Goal: Task Accomplishment & Management: Manage account settings

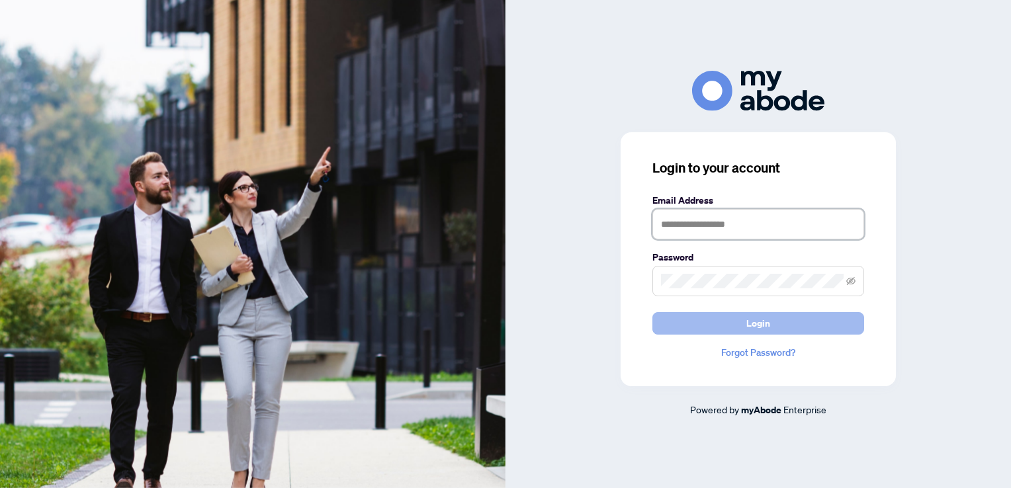
type input "**********"
click at [809, 321] on button "Login" at bounding box center [758, 323] width 212 height 22
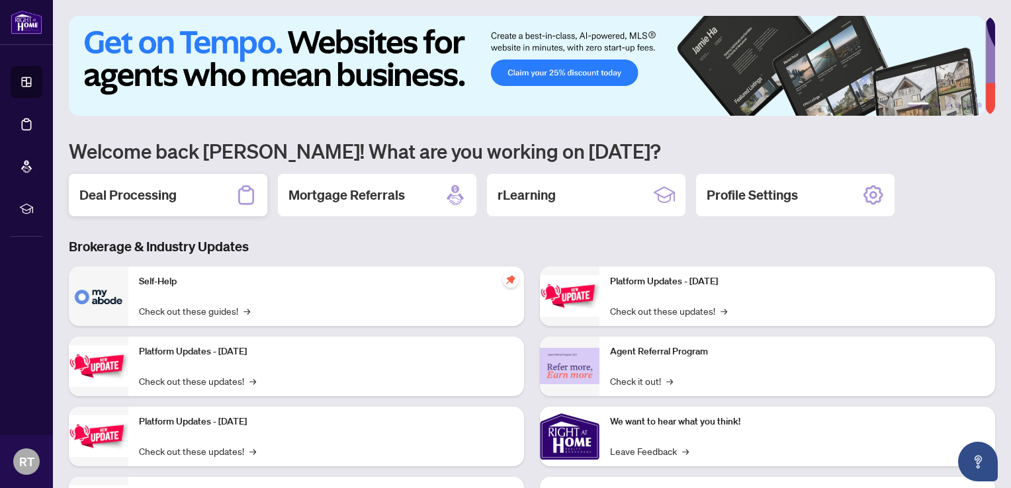
click at [165, 198] on h2 "Deal Processing" at bounding box center [127, 195] width 97 height 19
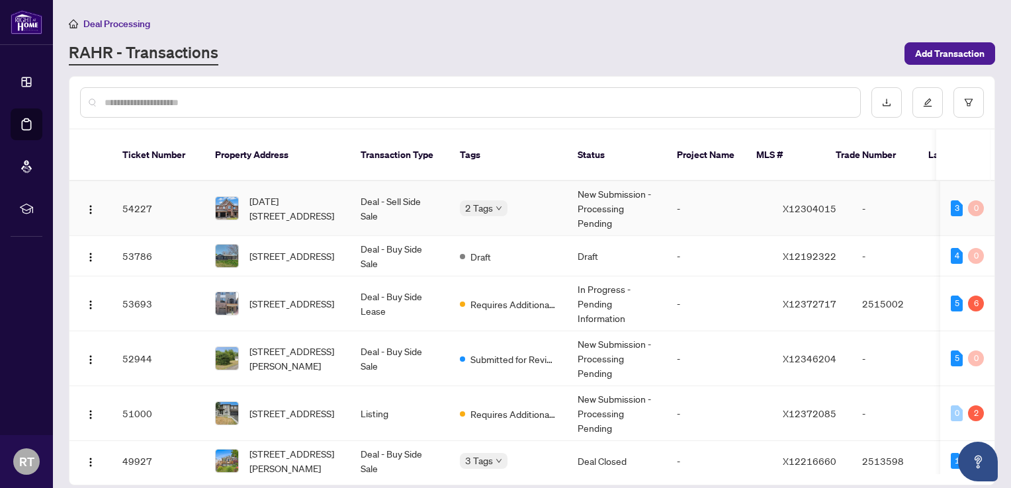
click at [610, 185] on td "New Submission - Processing Pending" at bounding box center [616, 208] width 99 height 55
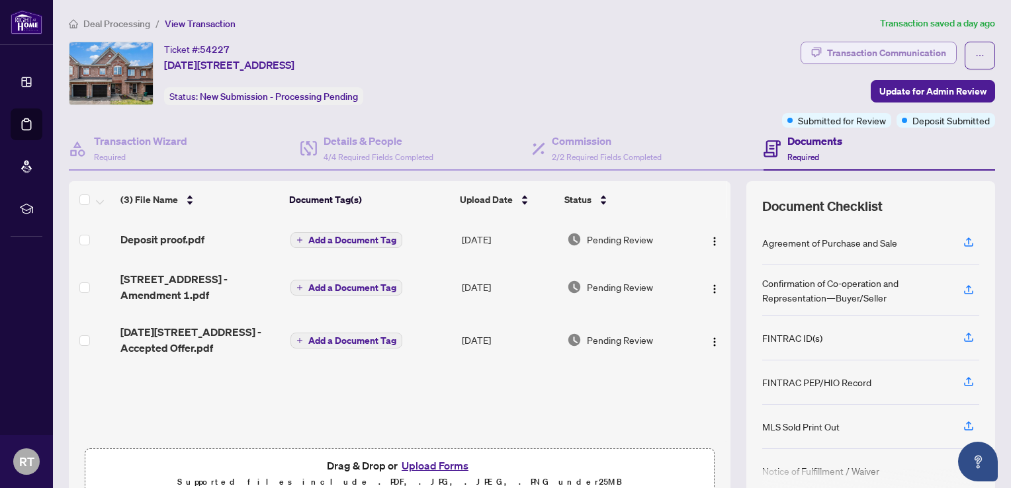
click at [895, 50] on div "Transaction Communication" at bounding box center [886, 52] width 119 height 21
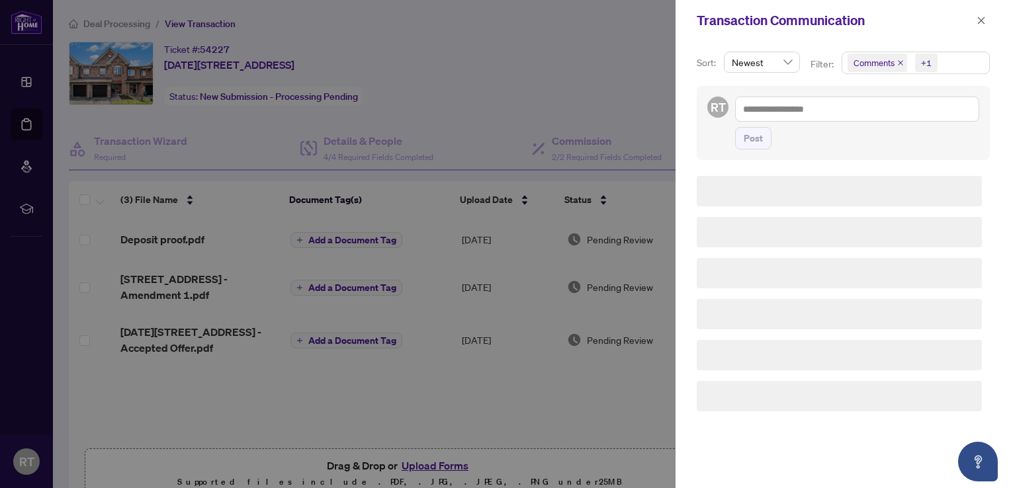
click at [539, 86] on div at bounding box center [505, 244] width 1011 height 488
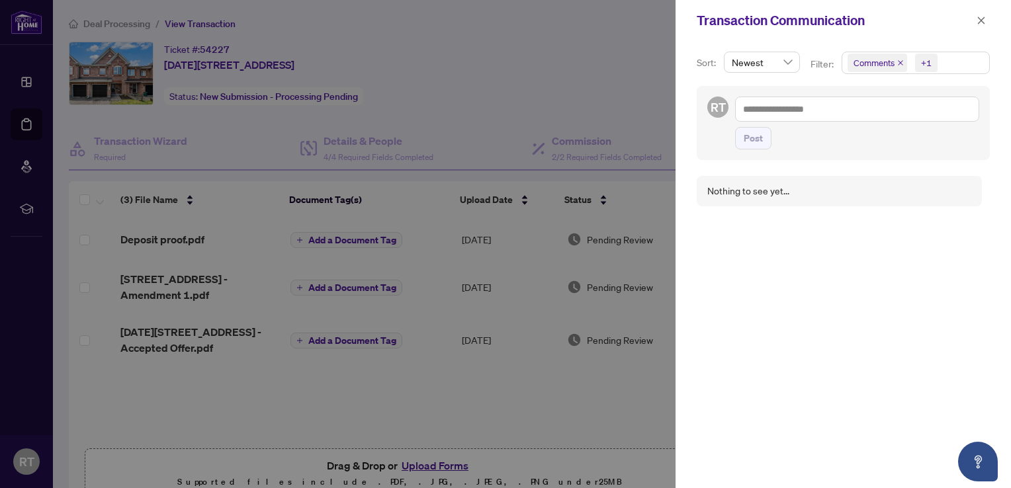
drag, startPoint x: 980, startPoint y: 22, endPoint x: 970, endPoint y: 31, distance: 12.6
click at [980, 22] on icon "close" at bounding box center [980, 20] width 9 height 9
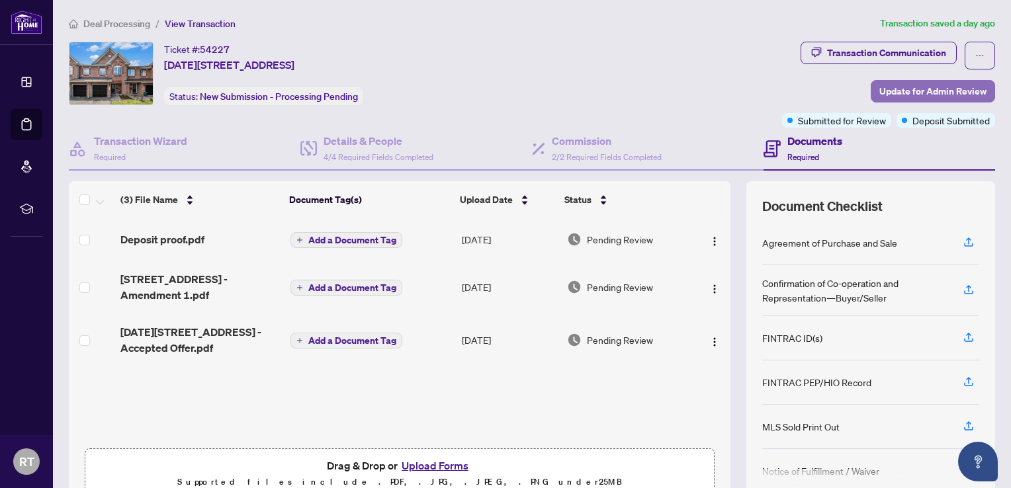
click at [935, 87] on span "Update for Admin Review" at bounding box center [932, 91] width 107 height 21
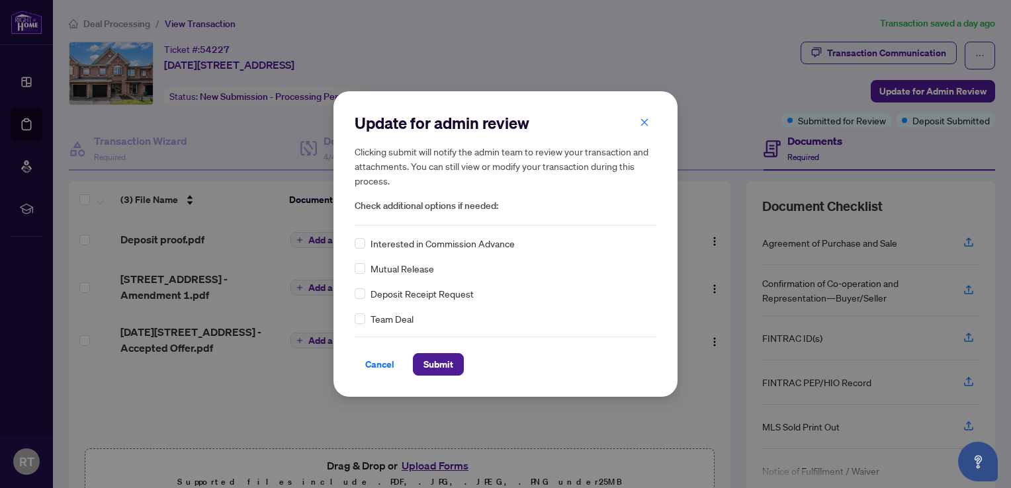
click at [421, 290] on span "Deposit Receipt Request" at bounding box center [421, 293] width 103 height 15
click at [366, 292] on div "Deposit Receipt Request" at bounding box center [506, 293] width 302 height 15
click at [360, 292] on div "Deposit Receipt Request" at bounding box center [506, 293] width 302 height 15
click at [442, 369] on span "Submit" at bounding box center [438, 364] width 30 height 21
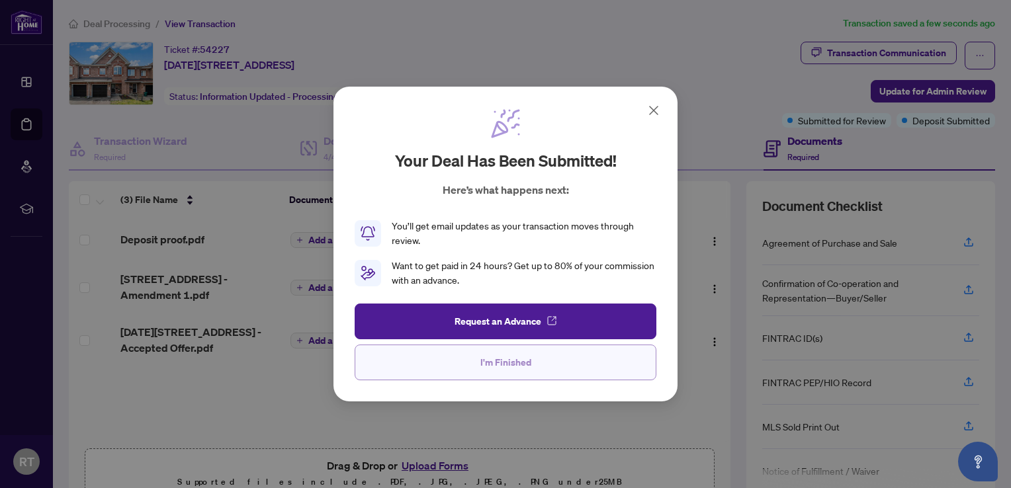
click at [555, 368] on button "I'm Finished" at bounding box center [506, 363] width 302 height 36
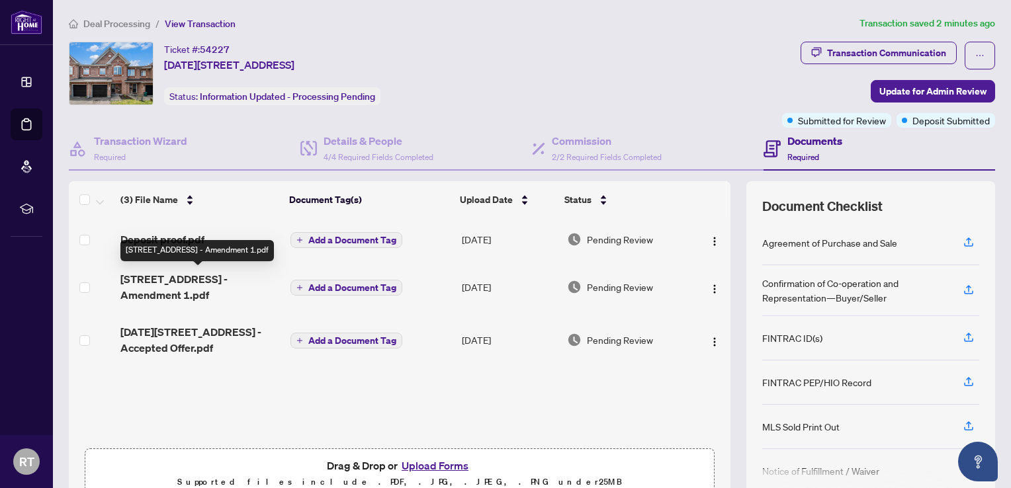
click at [180, 281] on span "[STREET_ADDRESS] - Amendment 1.pdf" at bounding box center [199, 287] width 159 height 32
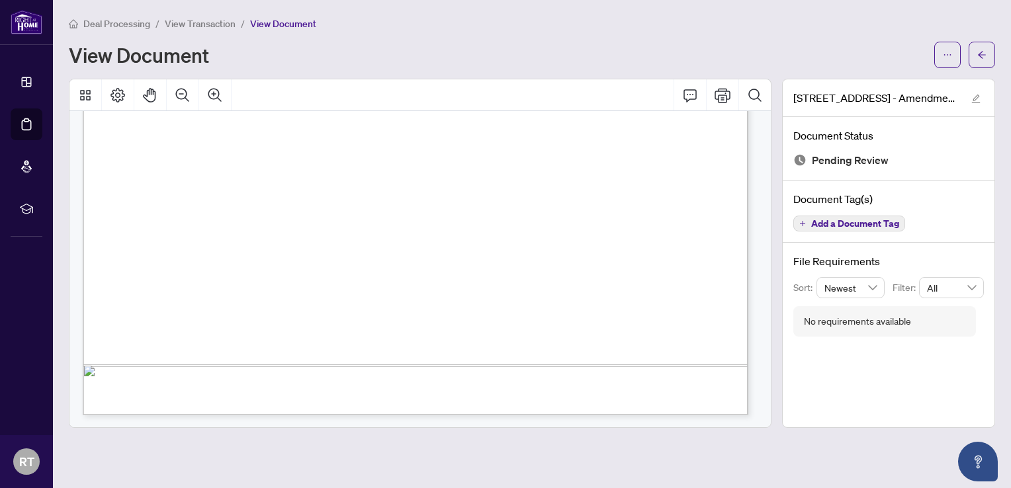
scroll to position [1122, 0]
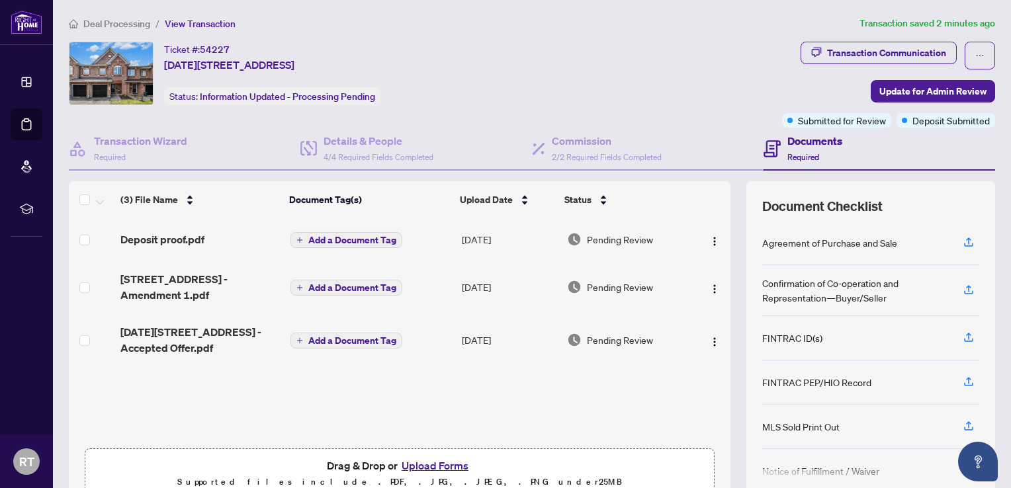
click at [437, 461] on button "Upload Forms" at bounding box center [435, 465] width 75 height 17
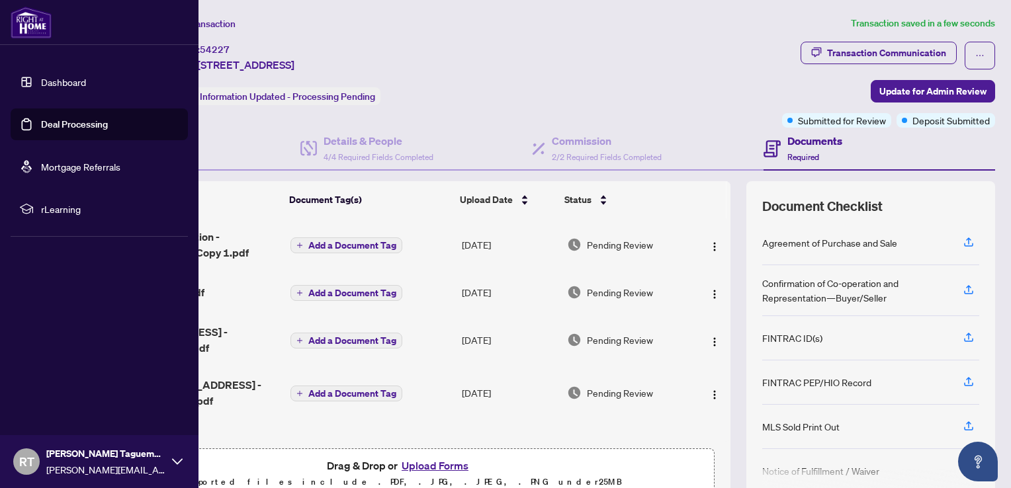
click at [22, 25] on img at bounding box center [31, 23] width 41 height 32
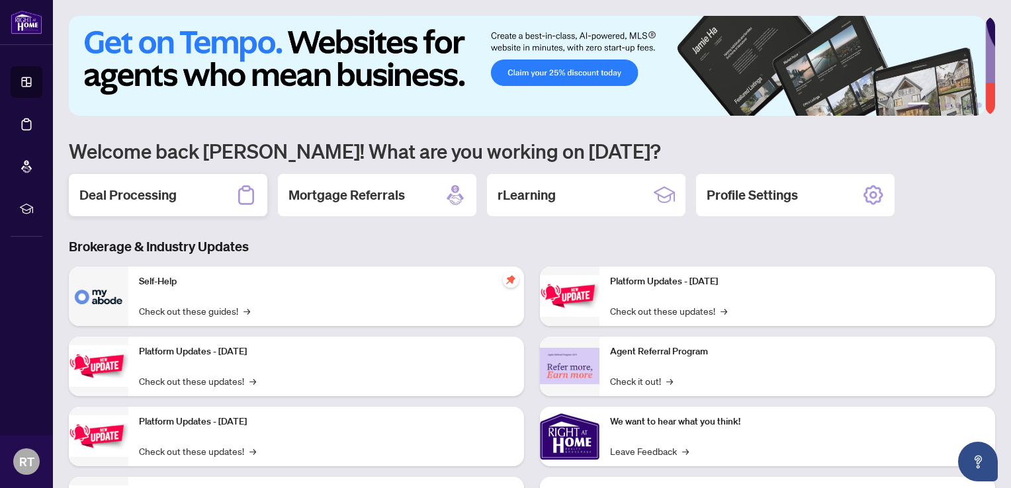
click at [154, 187] on h2 "Deal Processing" at bounding box center [127, 195] width 97 height 19
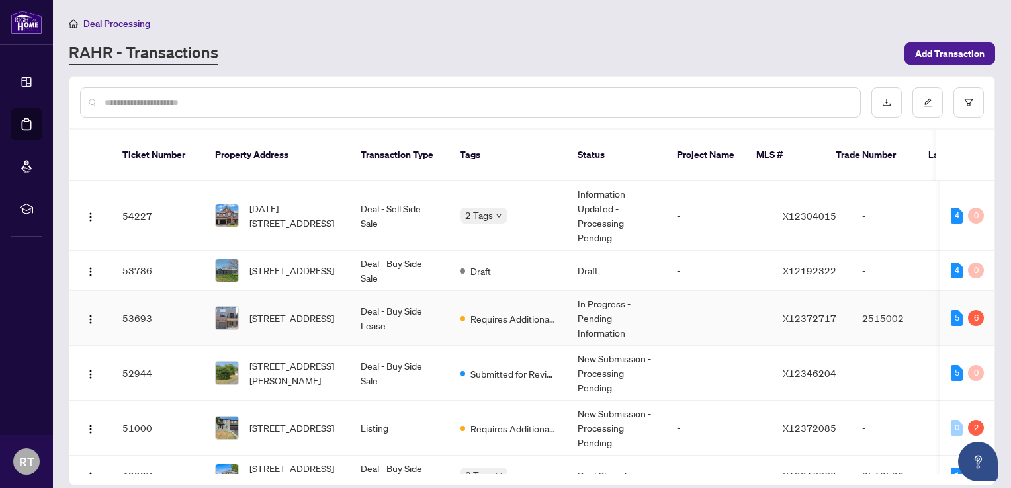
click at [565, 300] on td "Requires Additional Docs" at bounding box center [508, 318] width 118 height 55
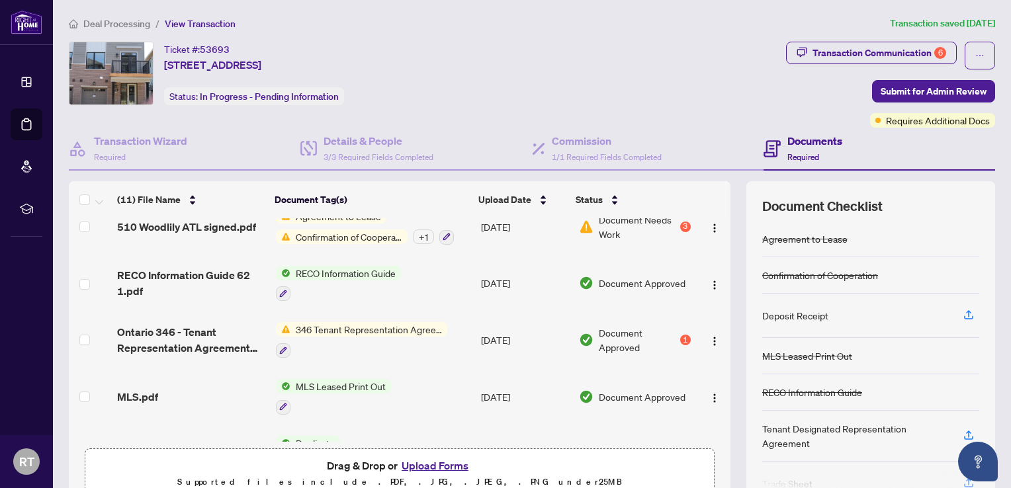
scroll to position [265, 0]
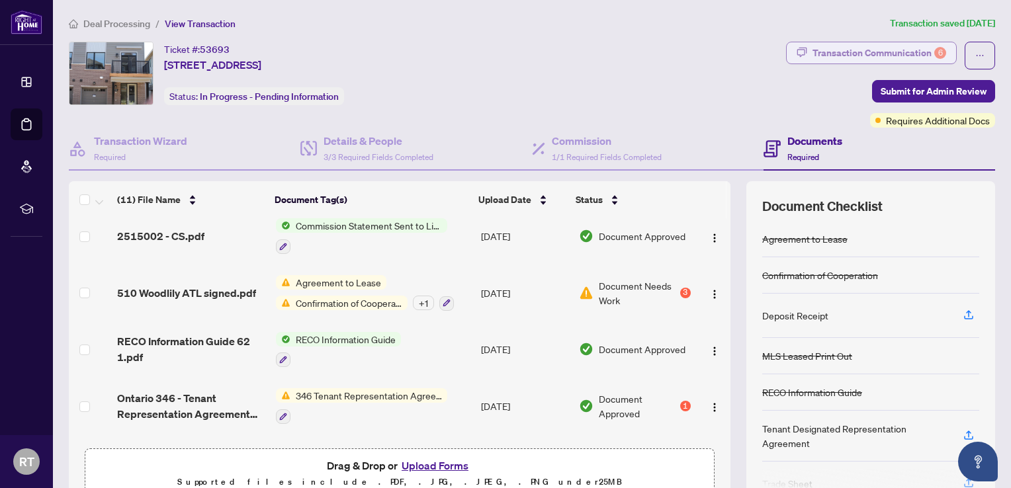
click at [860, 50] on div "Transaction Communication 6" at bounding box center [879, 52] width 134 height 21
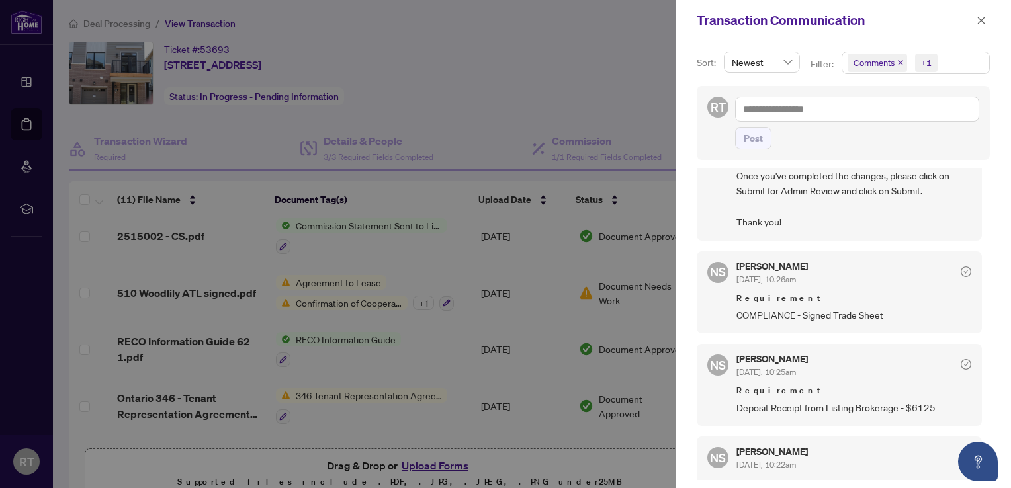
scroll to position [198, 0]
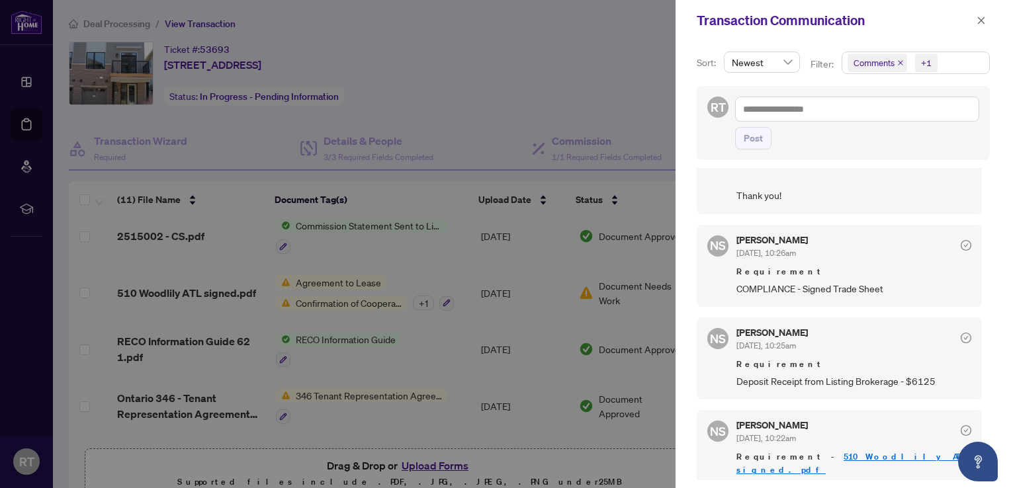
click at [220, 437] on div at bounding box center [505, 244] width 1011 height 488
click at [986, 21] on button "button" at bounding box center [980, 21] width 17 height 16
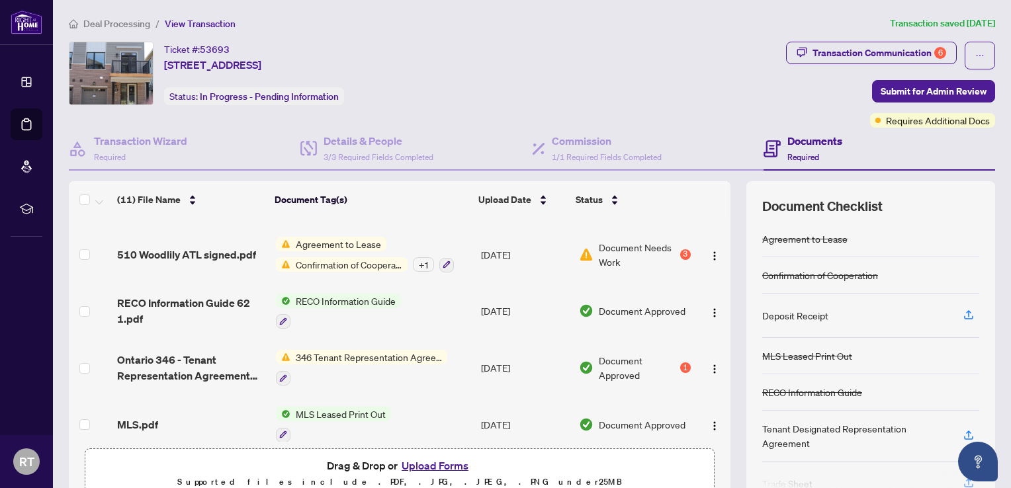
scroll to position [368, 0]
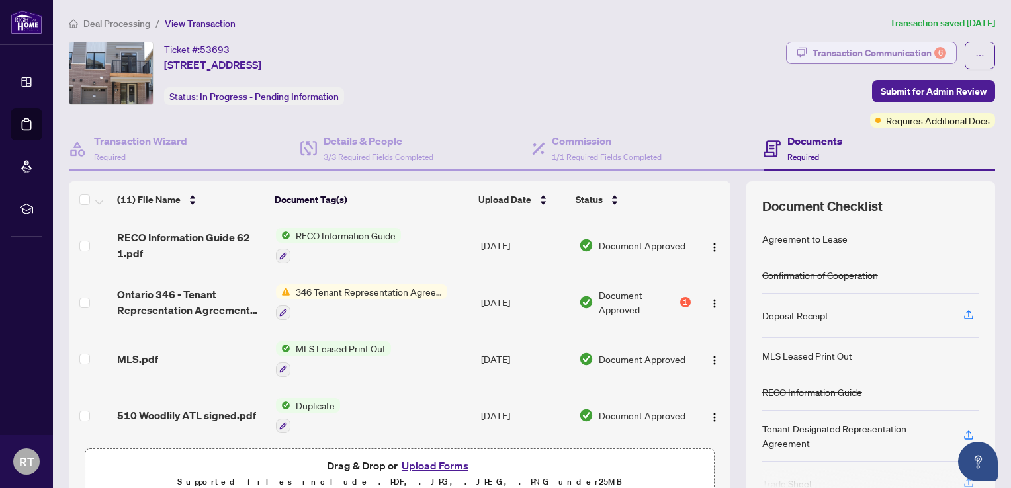
click at [923, 49] on div "Transaction Communication 6" at bounding box center [879, 52] width 134 height 21
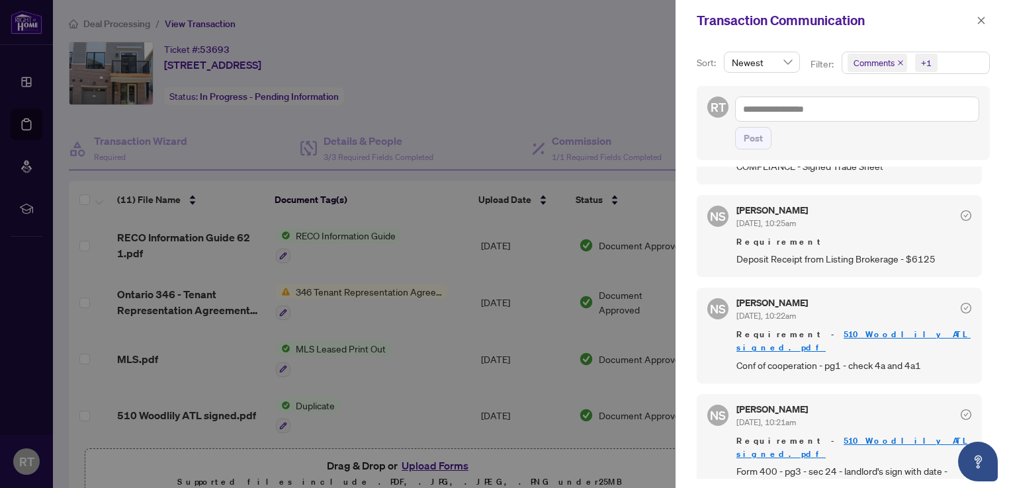
scroll to position [193, 0]
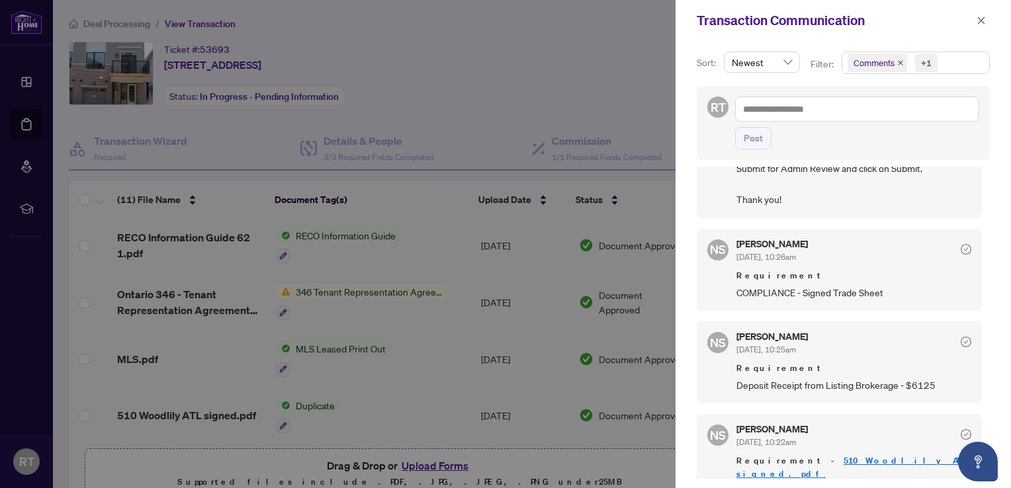
click at [537, 194] on div at bounding box center [505, 244] width 1011 height 488
click at [974, 21] on button "button" at bounding box center [980, 21] width 17 height 16
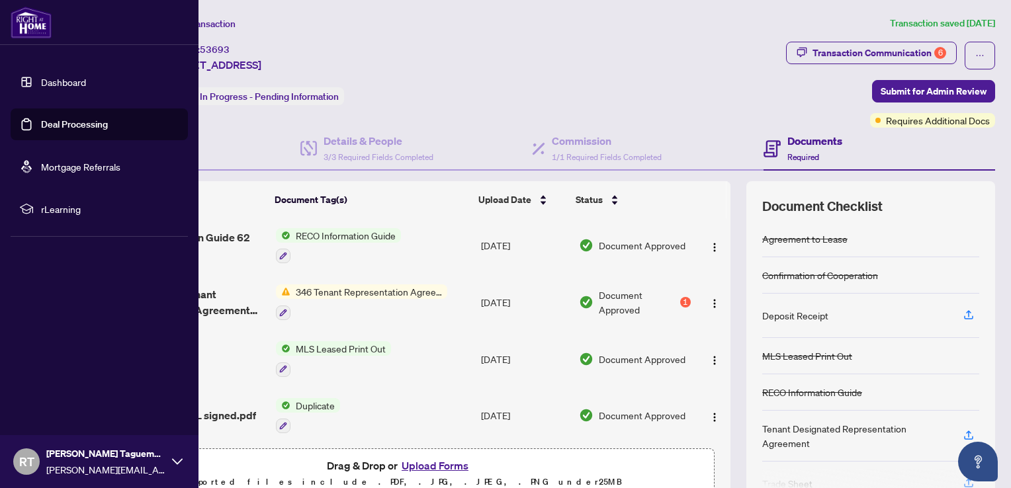
click at [30, 25] on img at bounding box center [31, 23] width 41 height 32
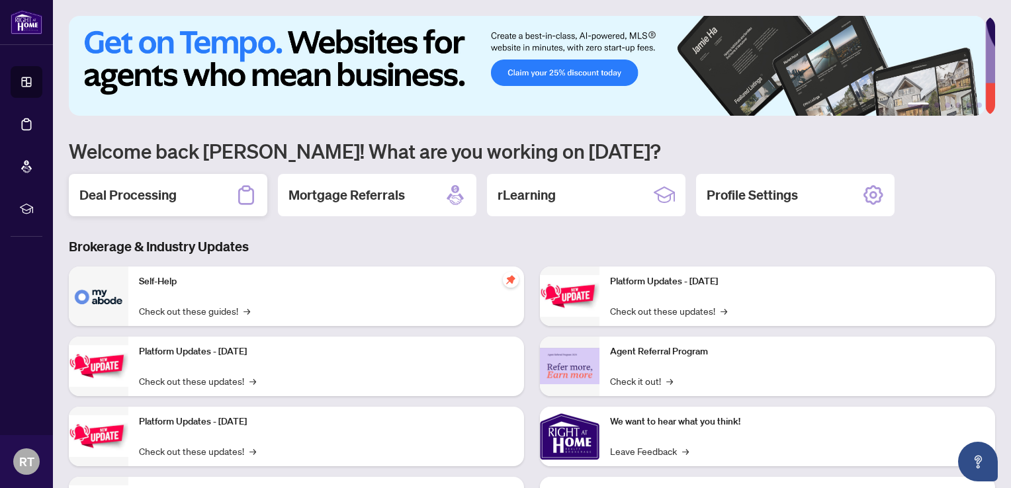
click at [185, 179] on div "Deal Processing" at bounding box center [168, 195] width 198 height 42
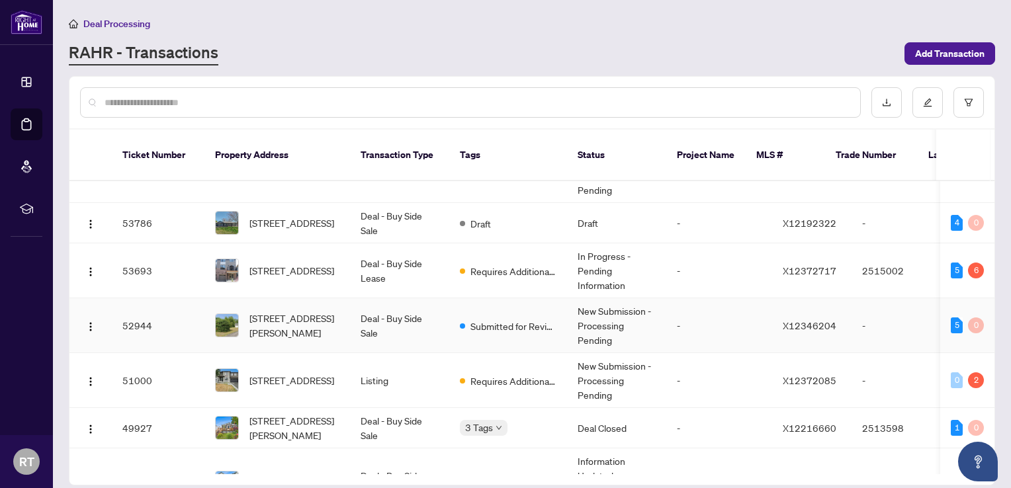
scroll to position [66, 0]
